Goal: Obtain resource: Obtain resource

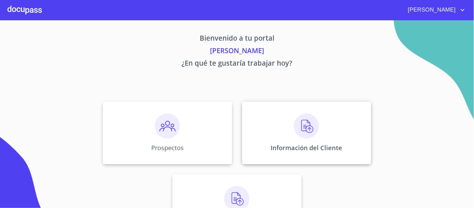
click at [301, 125] on img at bounding box center [306, 125] width 25 height 25
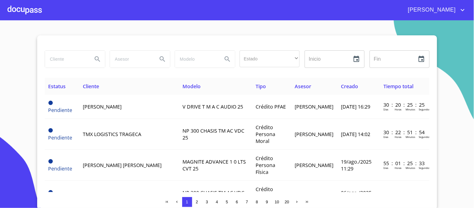
click at [63, 58] on input "search" at bounding box center [66, 59] width 43 height 17
click at [95, 57] on icon "Search" at bounding box center [97, 58] width 5 height 5
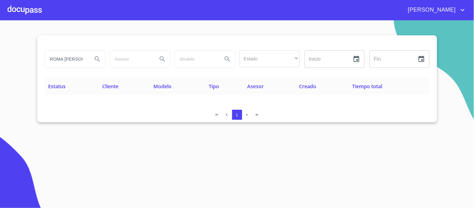
click at [60, 58] on input "ROMA [PERSON_NAME]" at bounding box center [66, 59] width 43 height 17
type input "[PERSON_NAME] [PERSON_NAME]"
click at [95, 60] on icon "Search" at bounding box center [98, 59] width 8 height 8
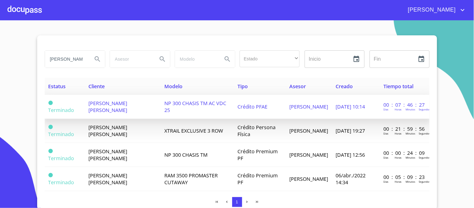
click at [213, 103] on span "NP 300 CHASIS TM AC VDC 25" at bounding box center [195, 107] width 62 height 14
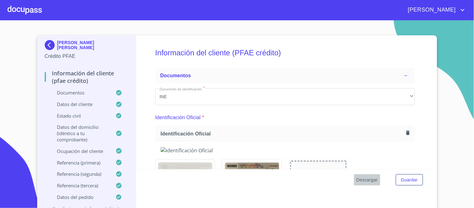
click at [366, 180] on span "Descargar" at bounding box center [367, 180] width 21 height 8
